Goal: Complete application form: Complete application form

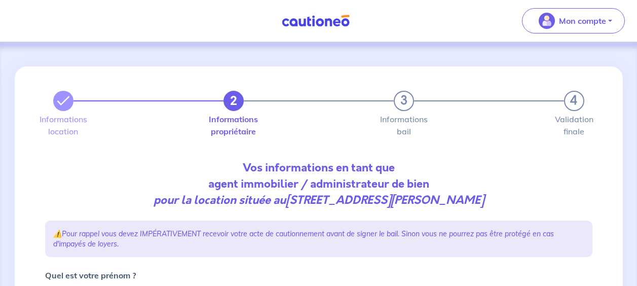
select select "FR"
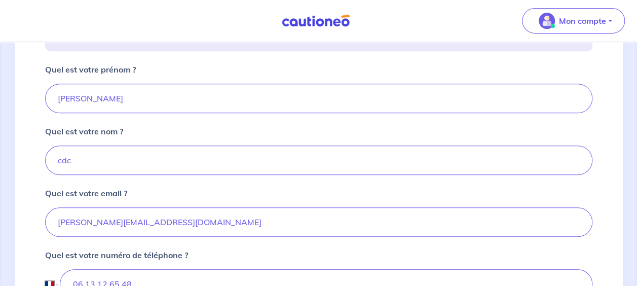
scroll to position [208, 0]
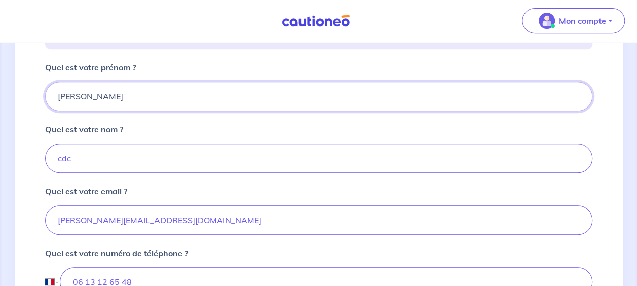
click at [221, 98] on input "[PERSON_NAME]" at bounding box center [319, 96] width 548 height 29
drag, startPoint x: 92, startPoint y: 98, endPoint x: 52, endPoint y: 102, distance: 40.3
click at [52, 102] on input "[PERSON_NAME]" at bounding box center [319, 96] width 548 height 29
click at [57, 96] on input "Quel est votre prénom ?" at bounding box center [319, 96] width 548 height 29
type input "Cdc habitat"
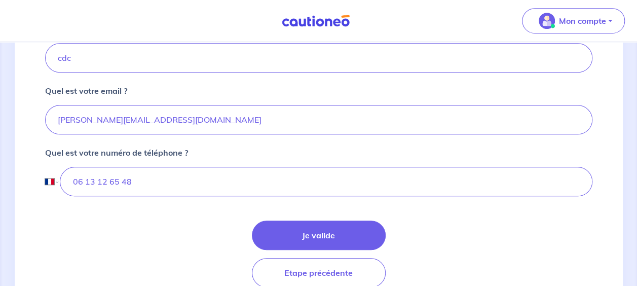
scroll to position [352, 0]
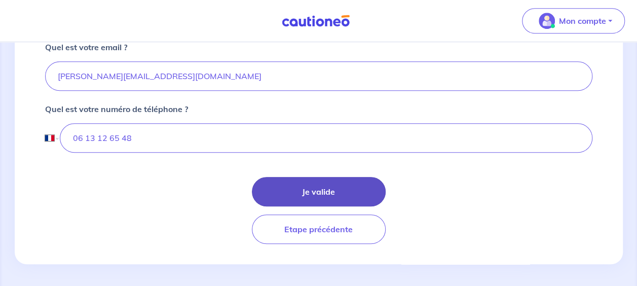
click at [352, 186] on button "Je valide" at bounding box center [319, 191] width 134 height 29
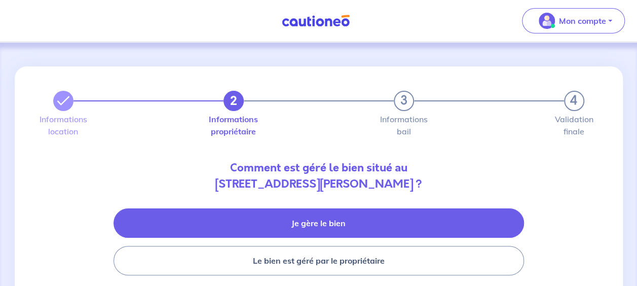
click at [317, 217] on button "Je gère le bien" at bounding box center [319, 222] width 411 height 29
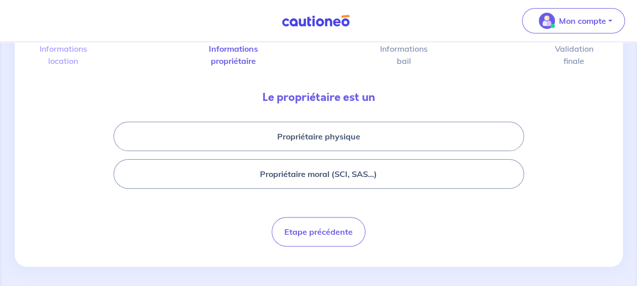
scroll to position [74, 0]
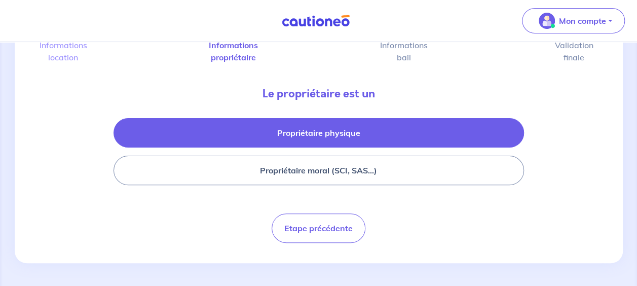
click at [428, 126] on button "Propriétaire physique" at bounding box center [319, 132] width 411 height 29
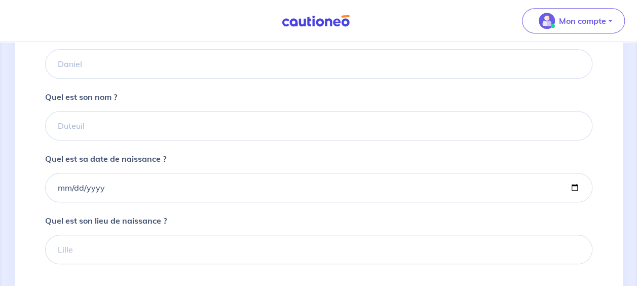
scroll to position [249, 0]
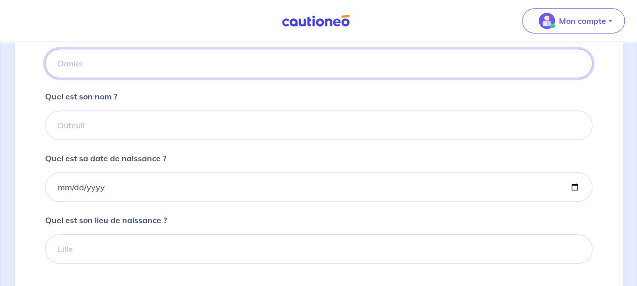
click at [107, 55] on input "Quel est son prénom ?" at bounding box center [319, 63] width 548 height 29
type input "cdc habitat"
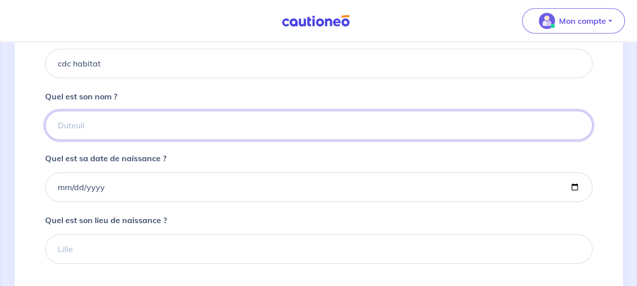
type input "cdc habitat"
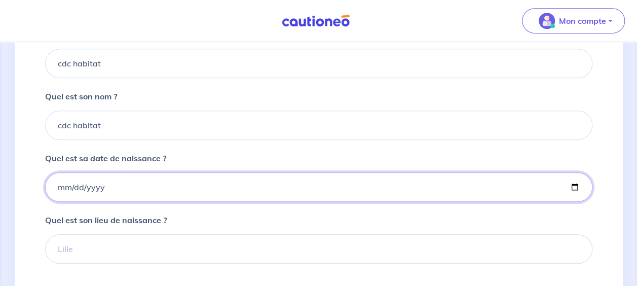
type input "2003-12-17"
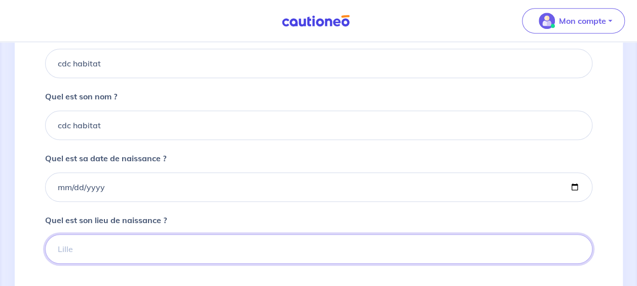
type input "paris"
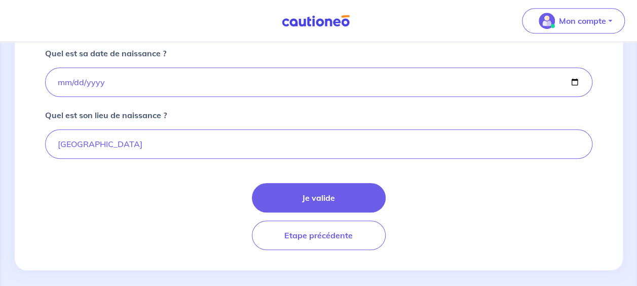
scroll to position [356, 0]
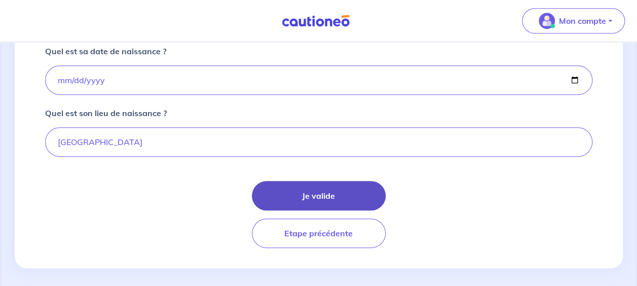
click at [353, 187] on button "Je valide" at bounding box center [319, 195] width 134 height 29
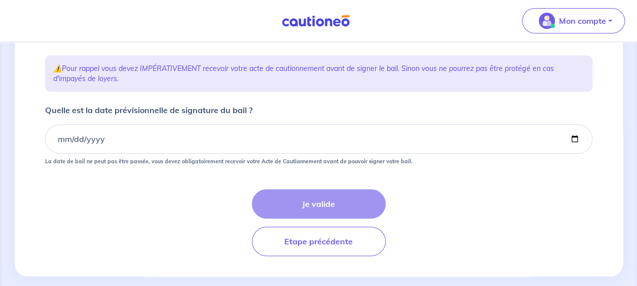
scroll to position [190, 0]
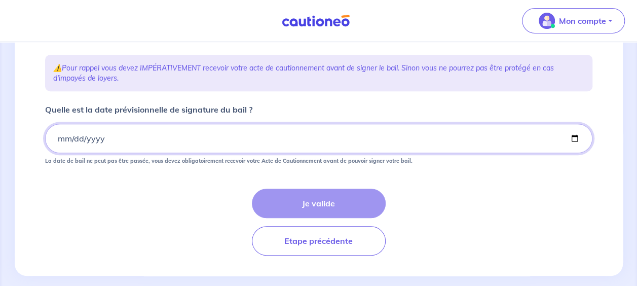
click at [573, 153] on input "Quelle est la date prévisionnelle de signature du bail ?" at bounding box center [319, 138] width 548 height 29
click at [573, 151] on input "Quelle est la date prévisionnelle de signature du bail ?" at bounding box center [319, 138] width 548 height 29
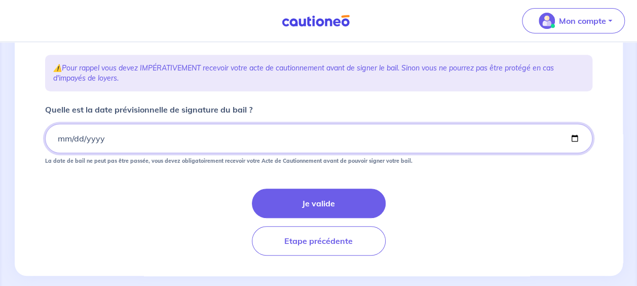
type input "2025-10-03"
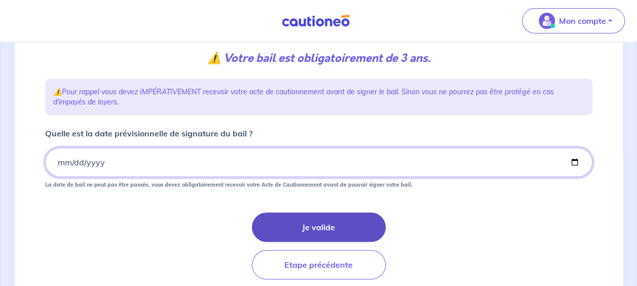
scroll to position [167, 0]
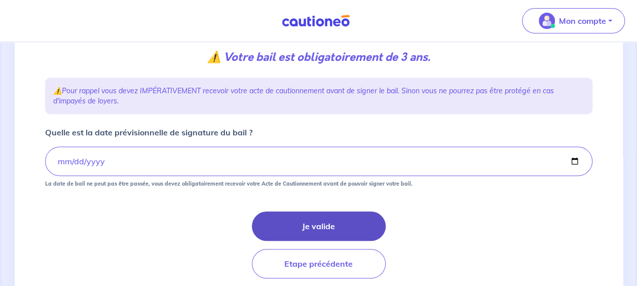
click at [336, 239] on button "Je valide" at bounding box center [319, 225] width 134 height 29
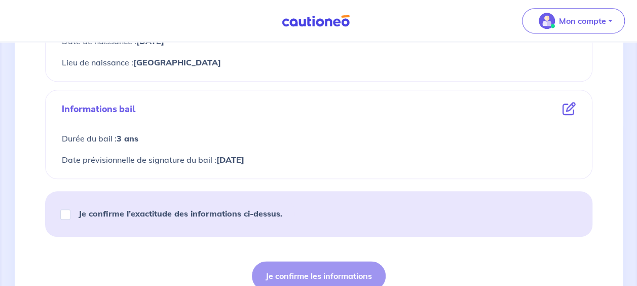
scroll to position [493, 0]
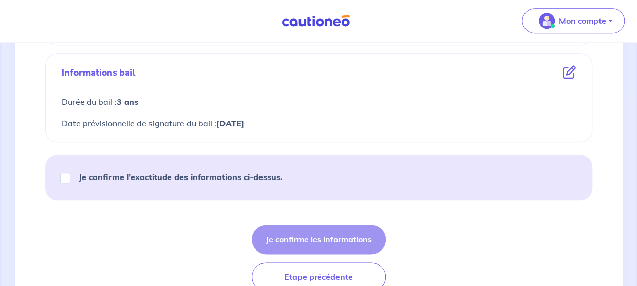
click at [568, 72] on icon at bounding box center [569, 72] width 13 height 13
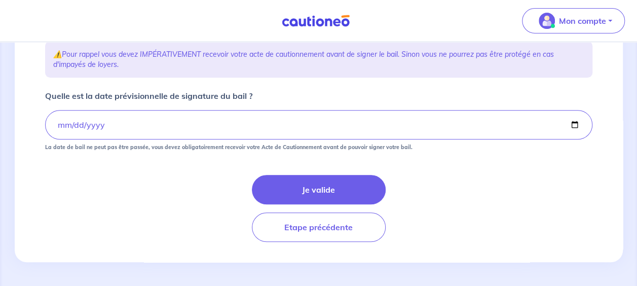
scroll to position [219, 0]
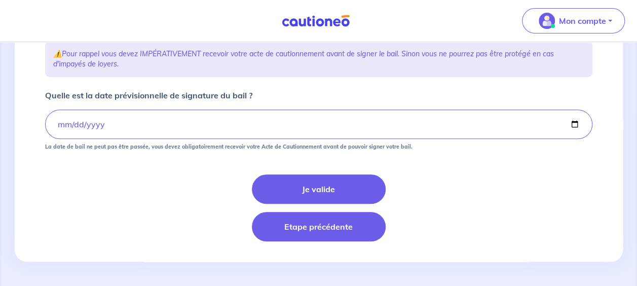
click at [353, 232] on button "Etape précédente" at bounding box center [319, 226] width 134 height 29
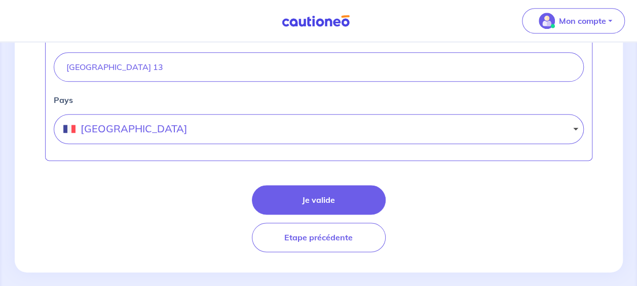
scroll to position [570, 0]
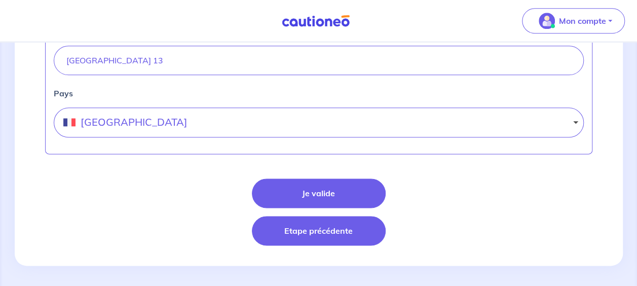
click at [345, 227] on button "Etape précédente" at bounding box center [319, 230] width 134 height 29
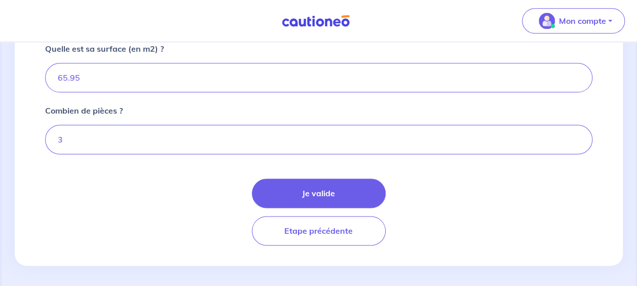
scroll to position [579, 0]
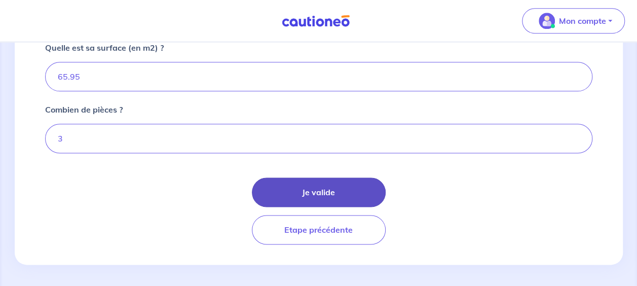
click at [370, 192] on button "Je valide" at bounding box center [319, 191] width 134 height 29
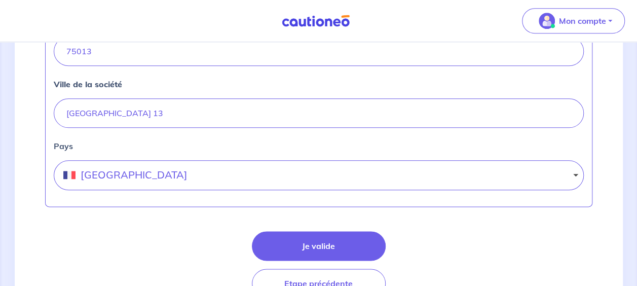
scroll to position [570, 0]
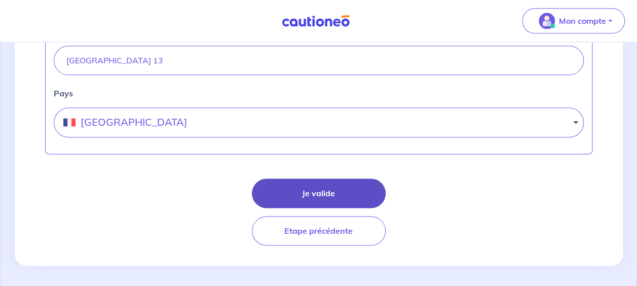
click at [350, 182] on button "Je valide" at bounding box center [319, 192] width 134 height 29
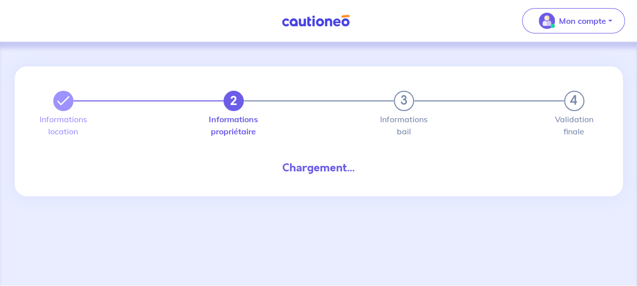
select select "FR"
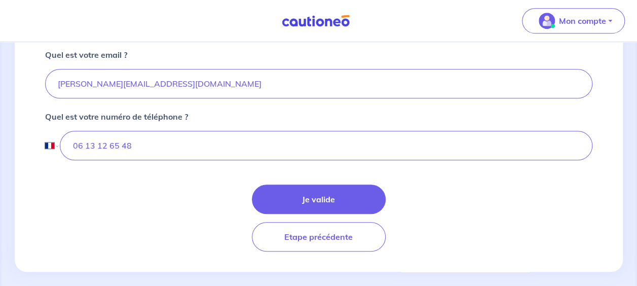
scroll to position [352, 0]
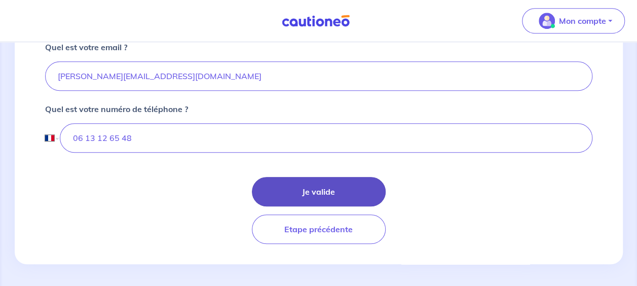
click at [357, 186] on button "Je valide" at bounding box center [319, 191] width 134 height 29
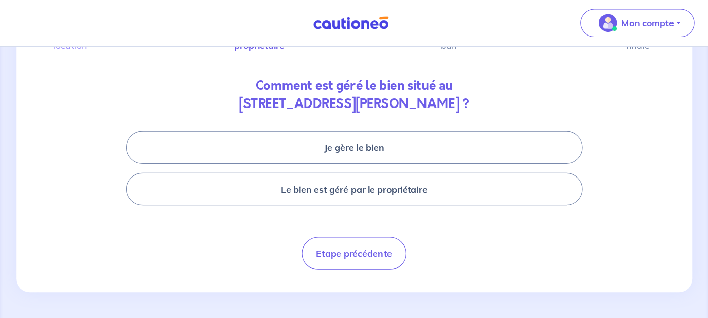
scroll to position [58, 0]
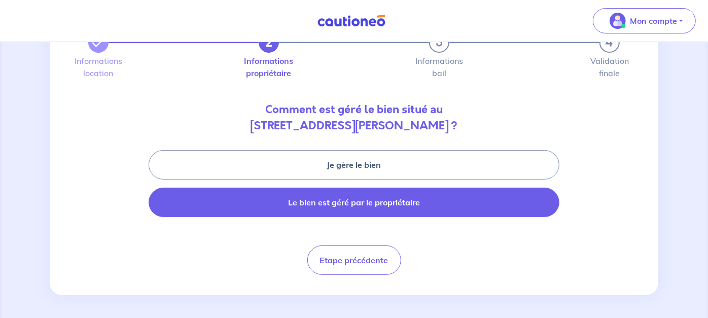
click at [439, 193] on button "Le bien est géré par le propriétaire" at bounding box center [354, 202] width 411 height 29
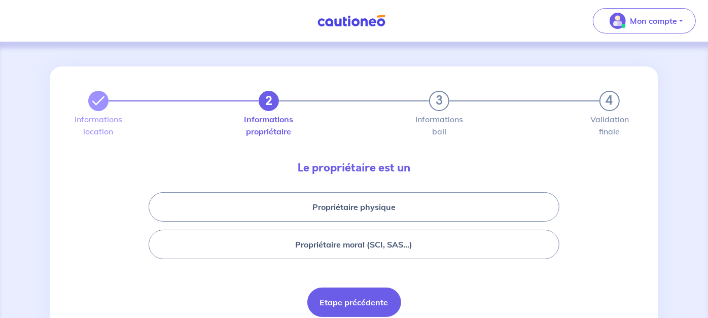
click at [364, 285] on button "Etape précédente" at bounding box center [354, 301] width 94 height 29
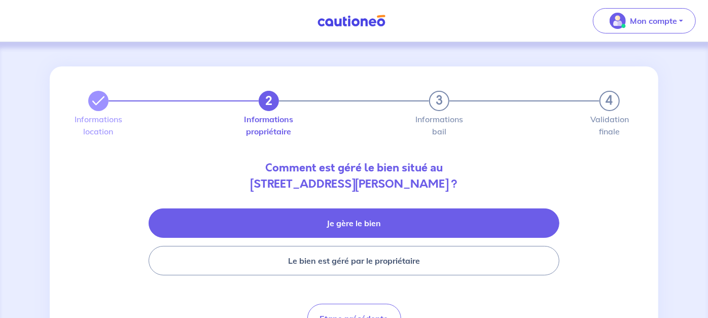
click at [364, 220] on button "Je gère le bien" at bounding box center [354, 222] width 411 height 29
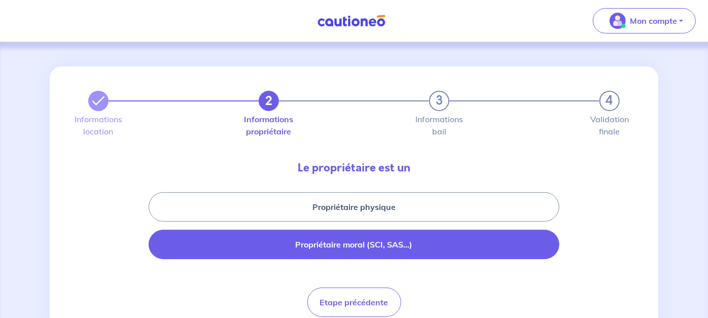
click at [367, 246] on button "Propriétaire moral (SCI, SAS...)" at bounding box center [354, 244] width 411 height 29
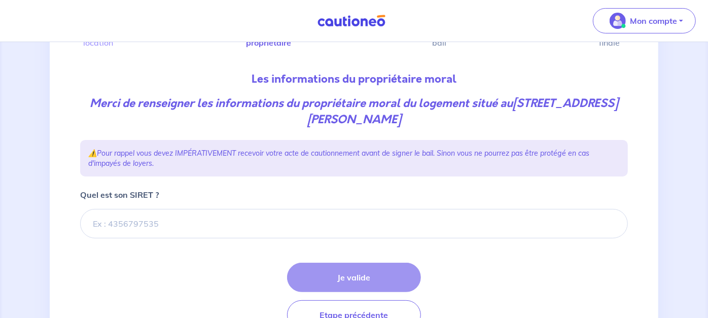
scroll to position [143, 0]
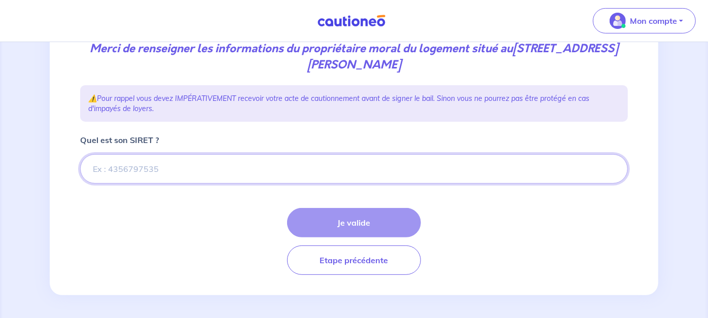
click at [120, 173] on input "Quel est son SIRET ?" at bounding box center [354, 168] width 548 height 29
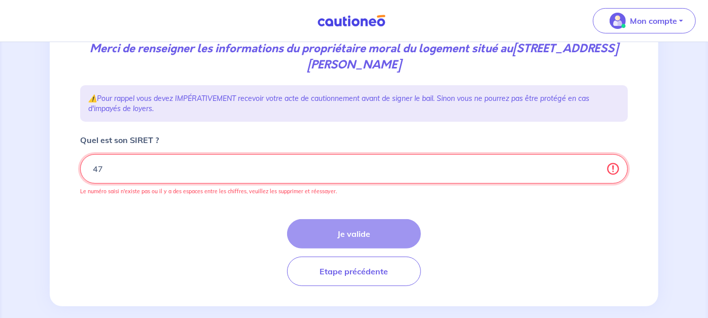
click at [130, 172] on input "Quel est son SIRET ?" at bounding box center [354, 168] width 548 height 29
type input "47080116803039"
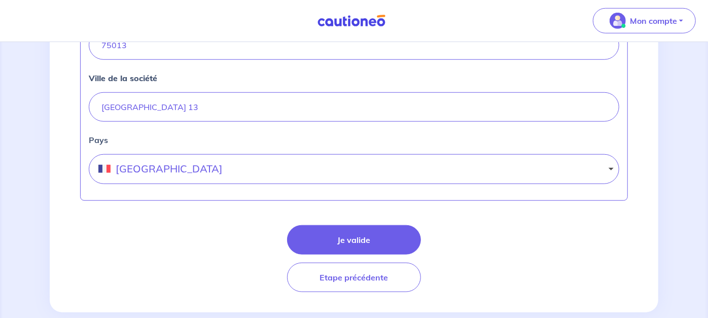
scroll to position [532, 0]
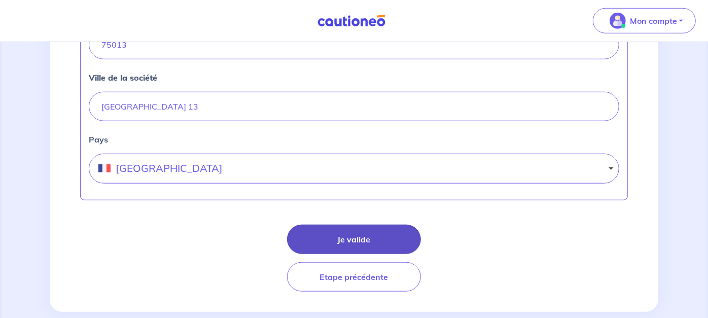
click at [398, 226] on button "Je valide" at bounding box center [354, 239] width 134 height 29
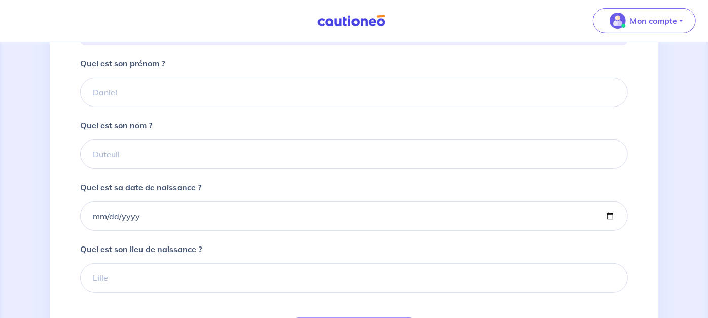
scroll to position [222, 0]
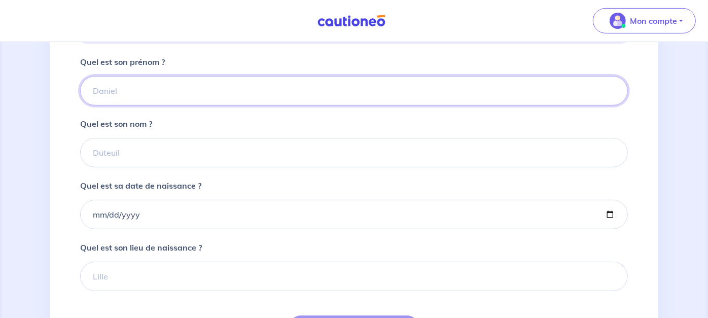
click at [148, 94] on input "Quel est son prénom ?" at bounding box center [354, 90] width 548 height 29
type input "cdc habitat"
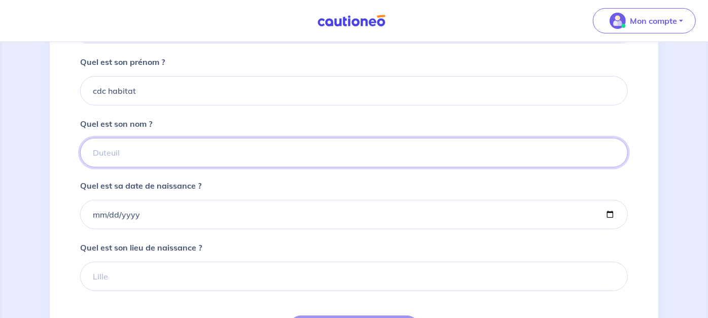
type input "cdc habitat"
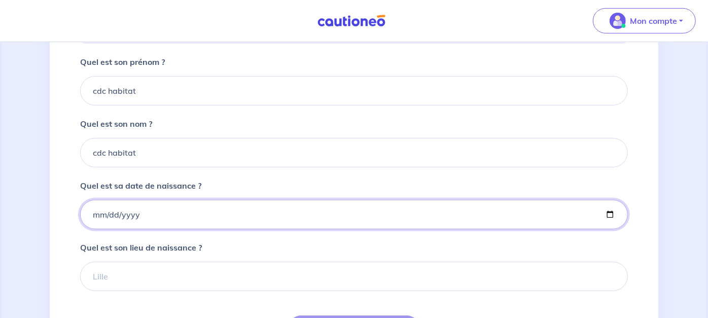
type input "2003-12-17"
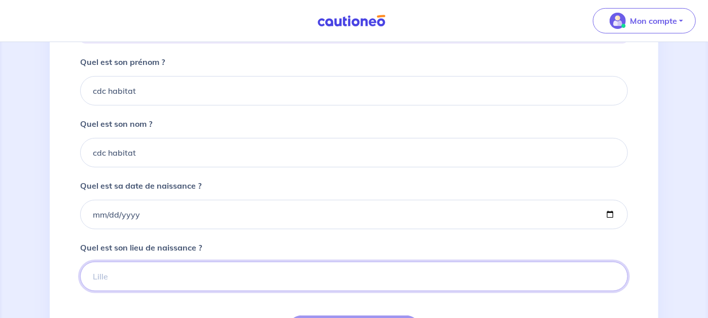
type input "paris"
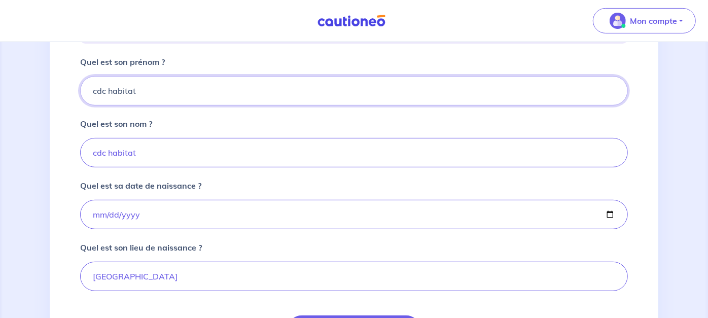
scroll to position [329, 0]
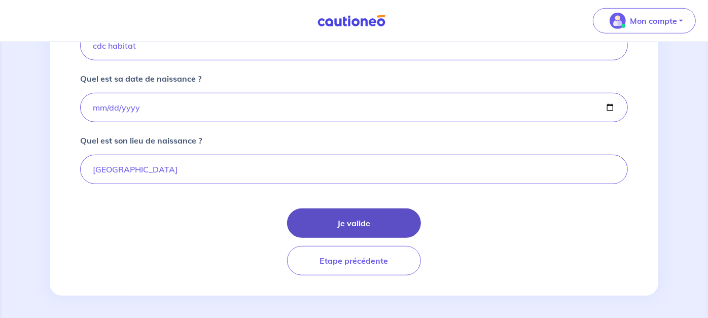
click at [401, 211] on button "Je valide" at bounding box center [354, 222] width 134 height 29
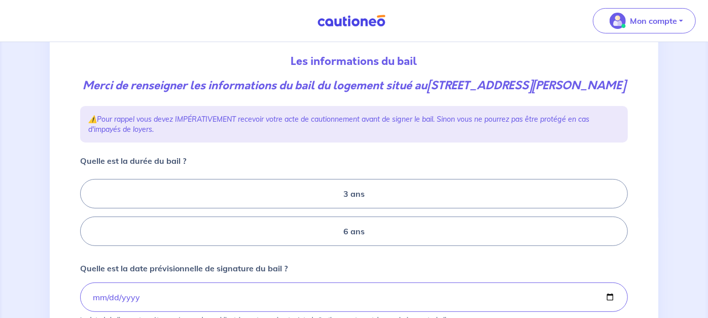
scroll to position [136, 0]
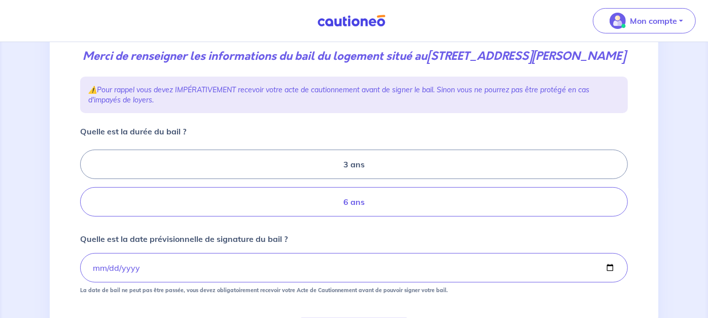
click at [466, 191] on label "6 ans" at bounding box center [354, 201] width 548 height 29
click at [87, 187] on input "6 ans" at bounding box center [83, 183] width 7 height 7
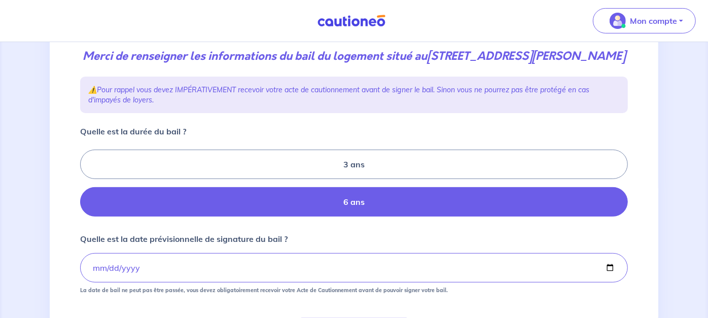
radio input "true"
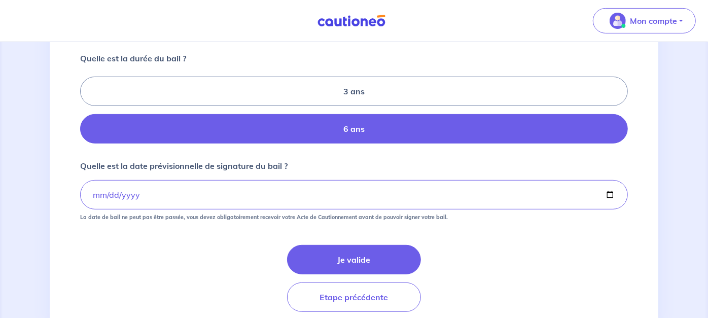
scroll to position [245, 0]
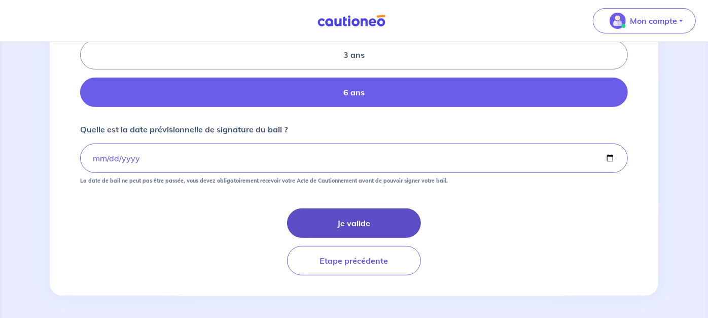
click at [359, 224] on button "Je valide" at bounding box center [354, 222] width 134 height 29
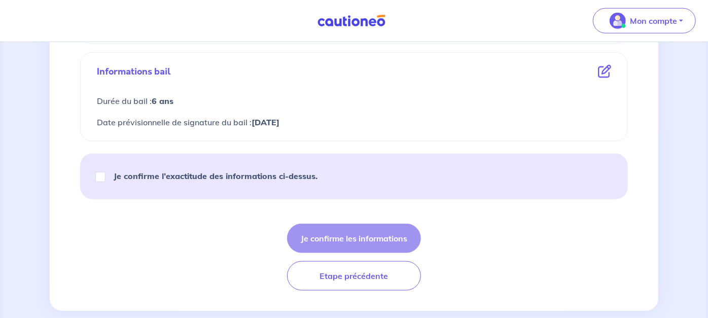
scroll to position [580, 0]
click at [99, 175] on input "Je confirme l’exactitude des informations ci-dessus." at bounding box center [100, 176] width 10 height 10
checkbox input "true"
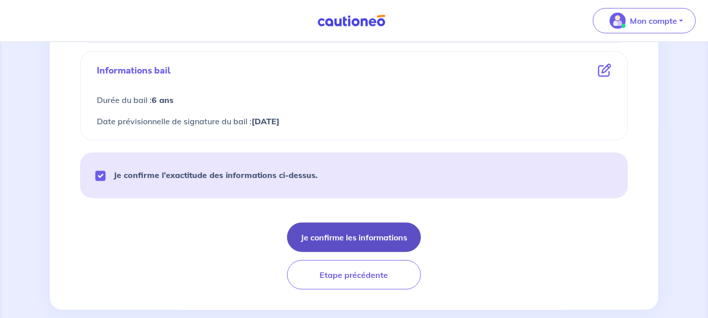
click at [332, 231] on button "Je confirme les informations" at bounding box center [354, 237] width 134 height 29
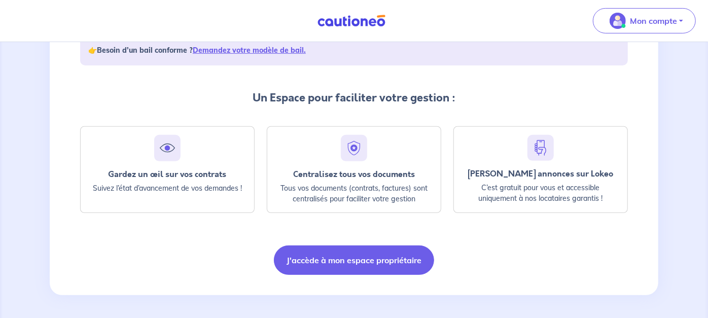
scroll to position [208, 0]
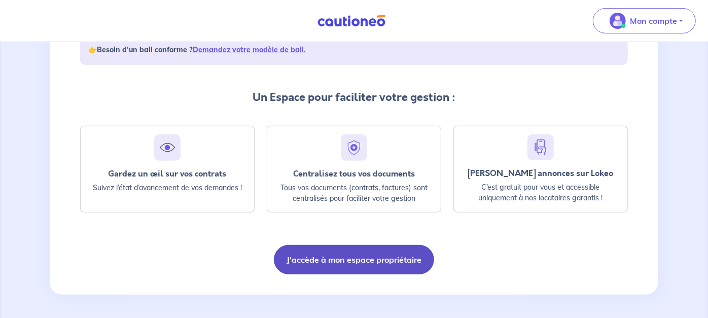
click at [359, 262] on button "J'accède à mon espace propriétaire" at bounding box center [354, 259] width 160 height 29
